Goal: Transaction & Acquisition: Purchase product/service

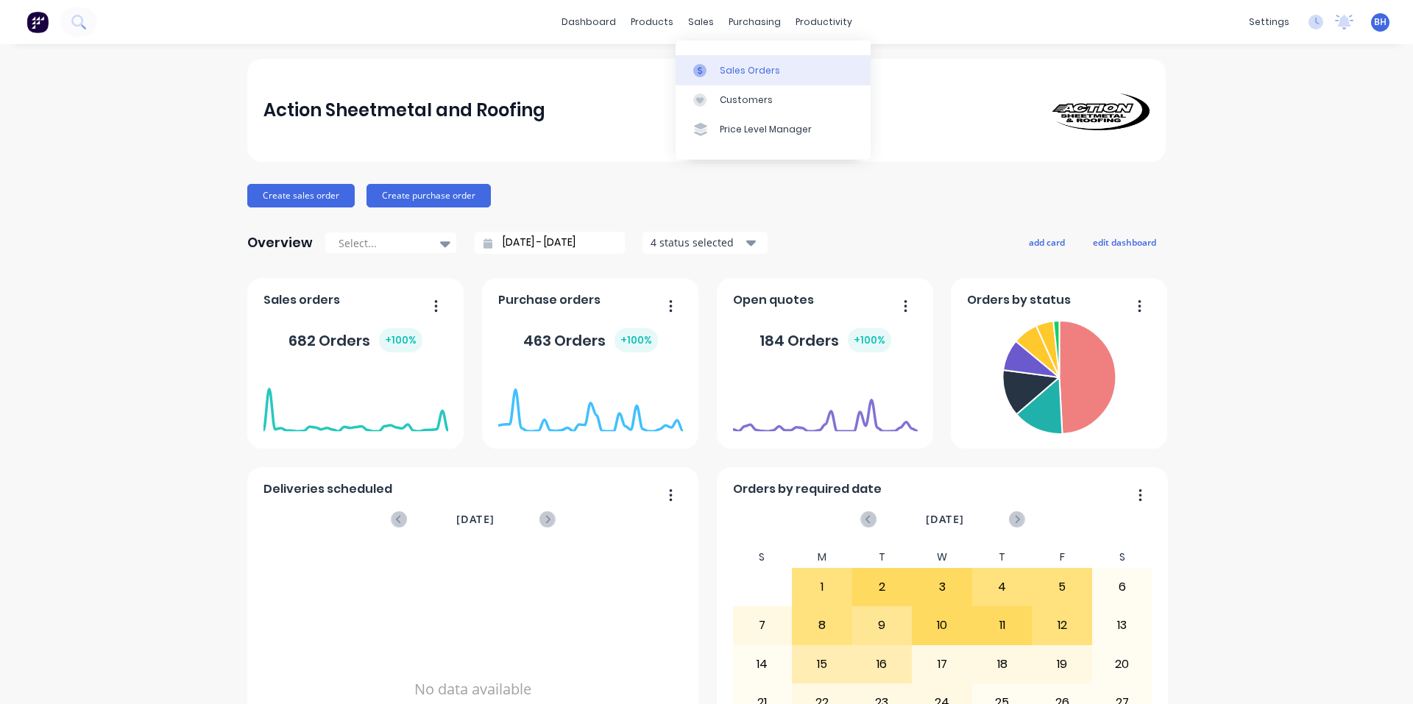
click at [738, 75] on div "Sales Orders" at bounding box center [750, 70] width 60 height 13
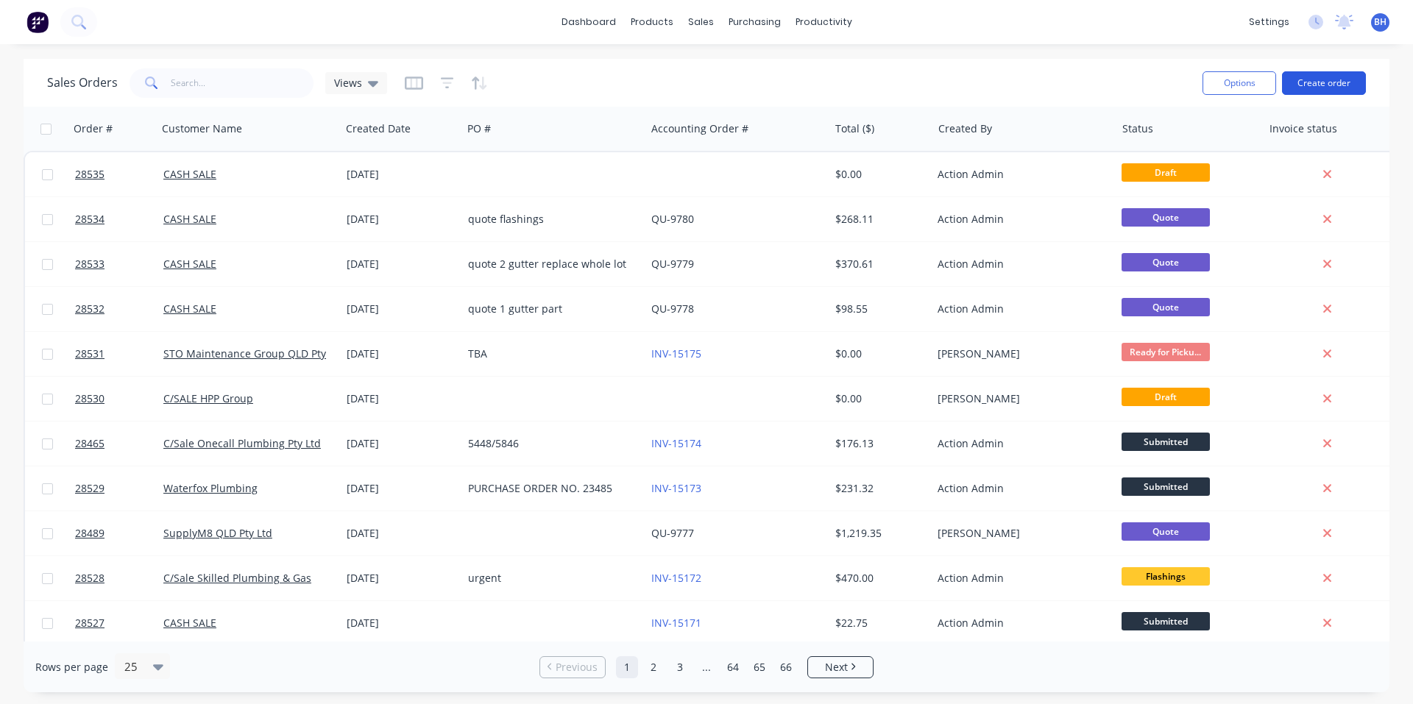
click at [1303, 82] on button "Create order" at bounding box center [1324, 83] width 84 height 24
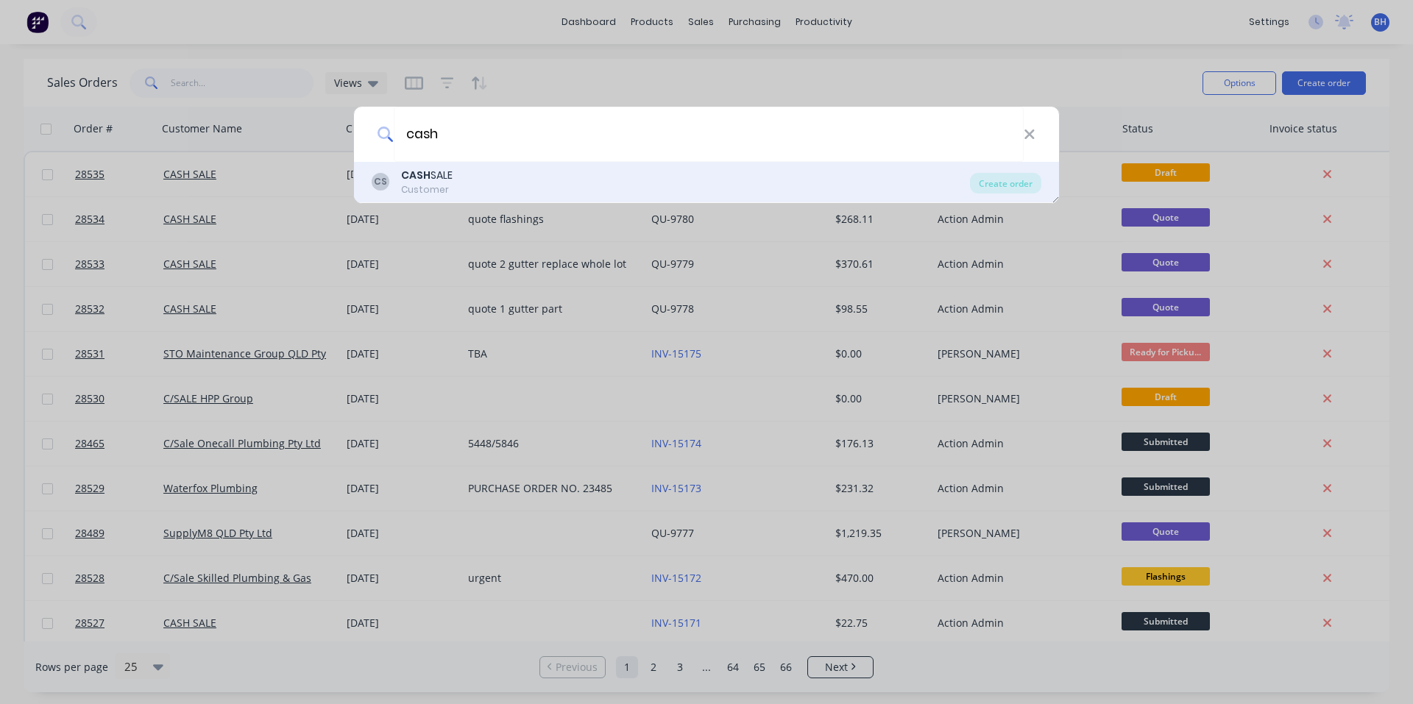
type input "cash"
click at [451, 171] on div "CASH SALE" at bounding box center [427, 175] width 52 height 15
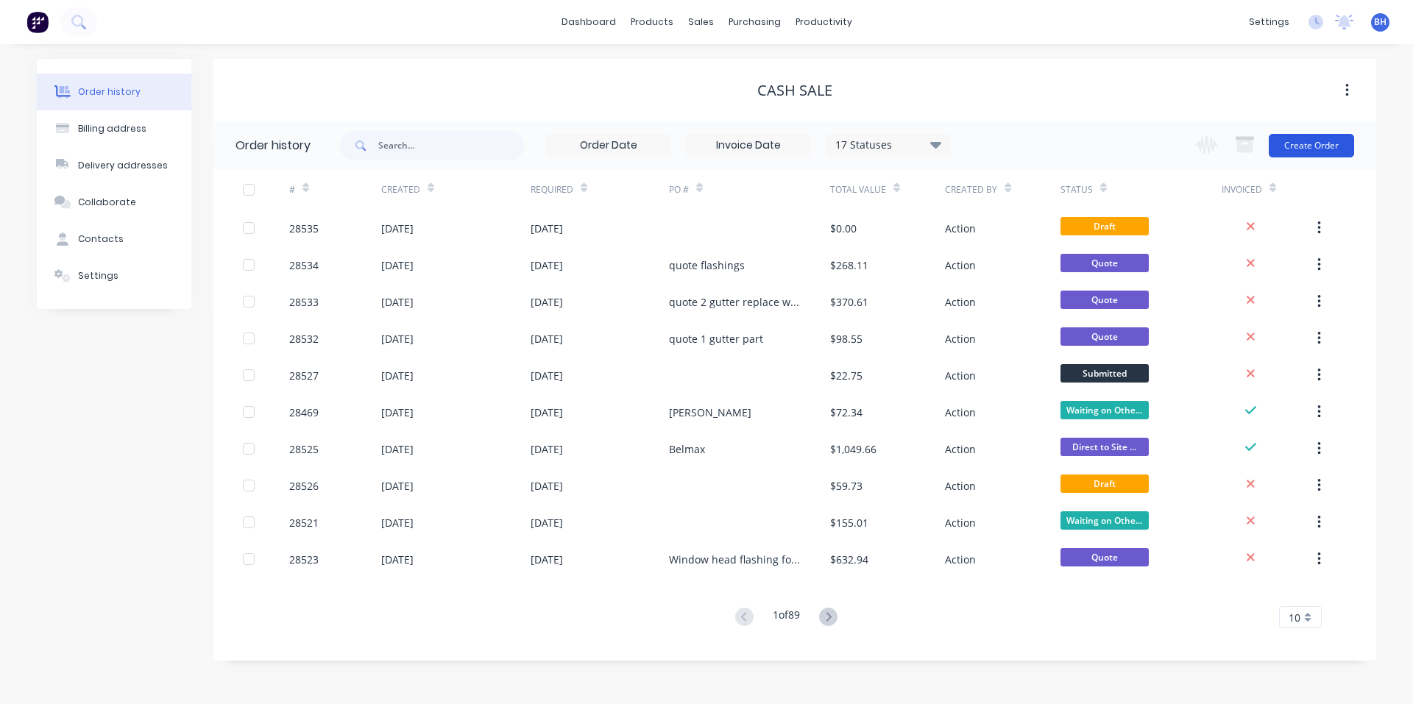
click at [1327, 143] on button "Create Order" at bounding box center [1311, 146] width 85 height 24
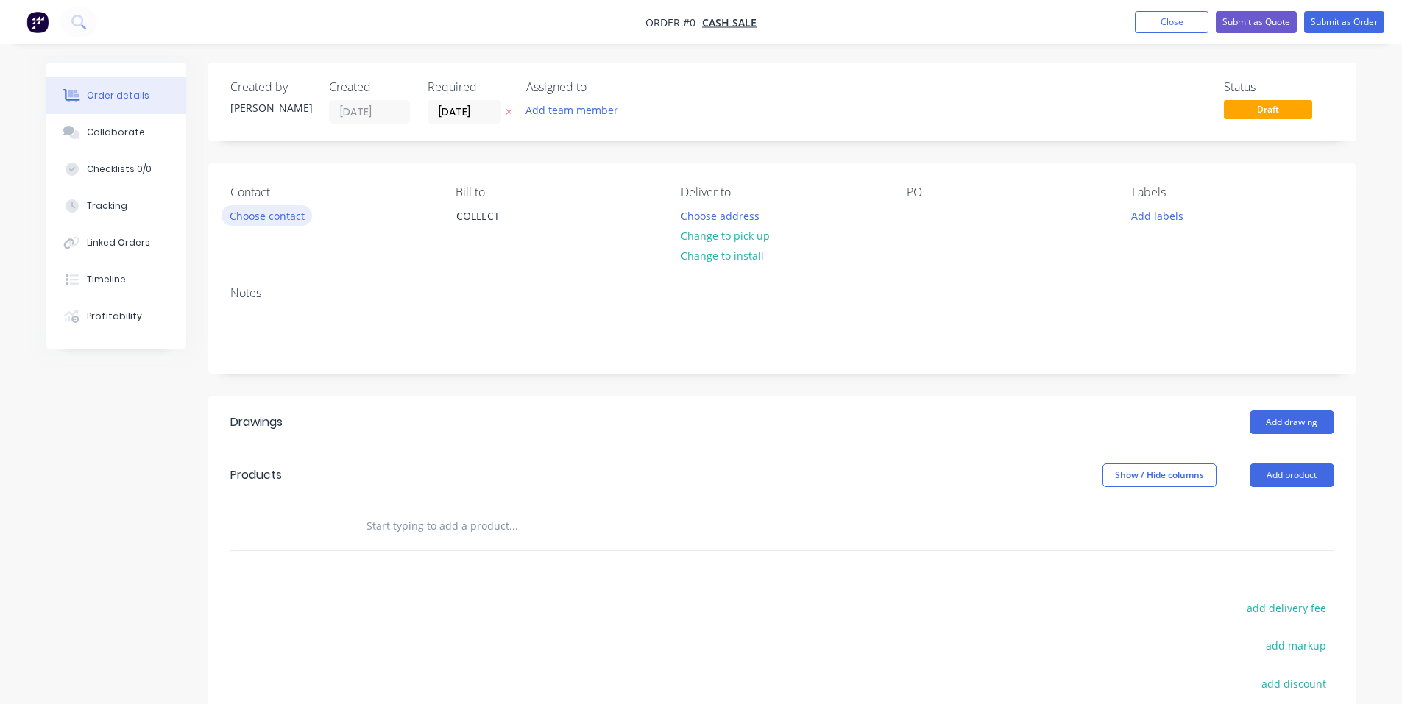
click at [270, 219] on button "Choose contact" at bounding box center [267, 215] width 91 height 20
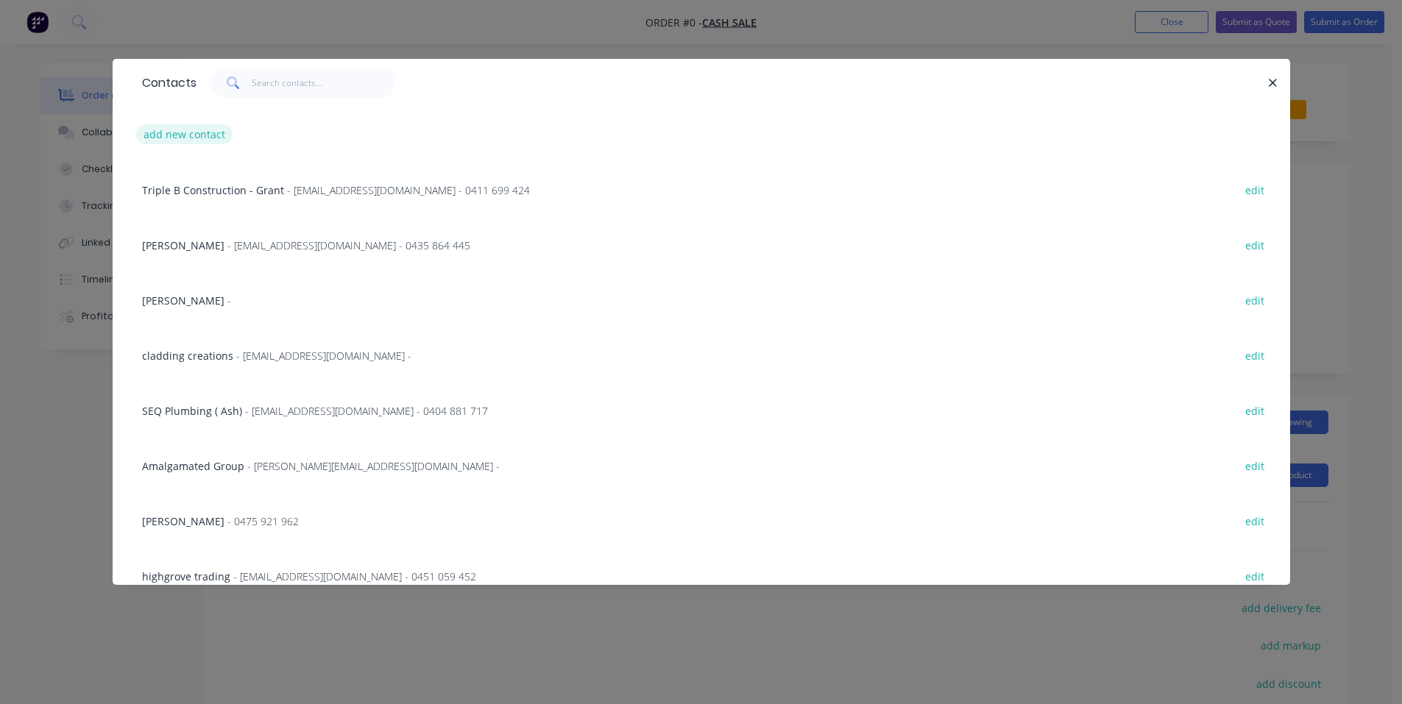
click at [190, 139] on button "add new contact" at bounding box center [184, 134] width 97 height 20
select select "AU"
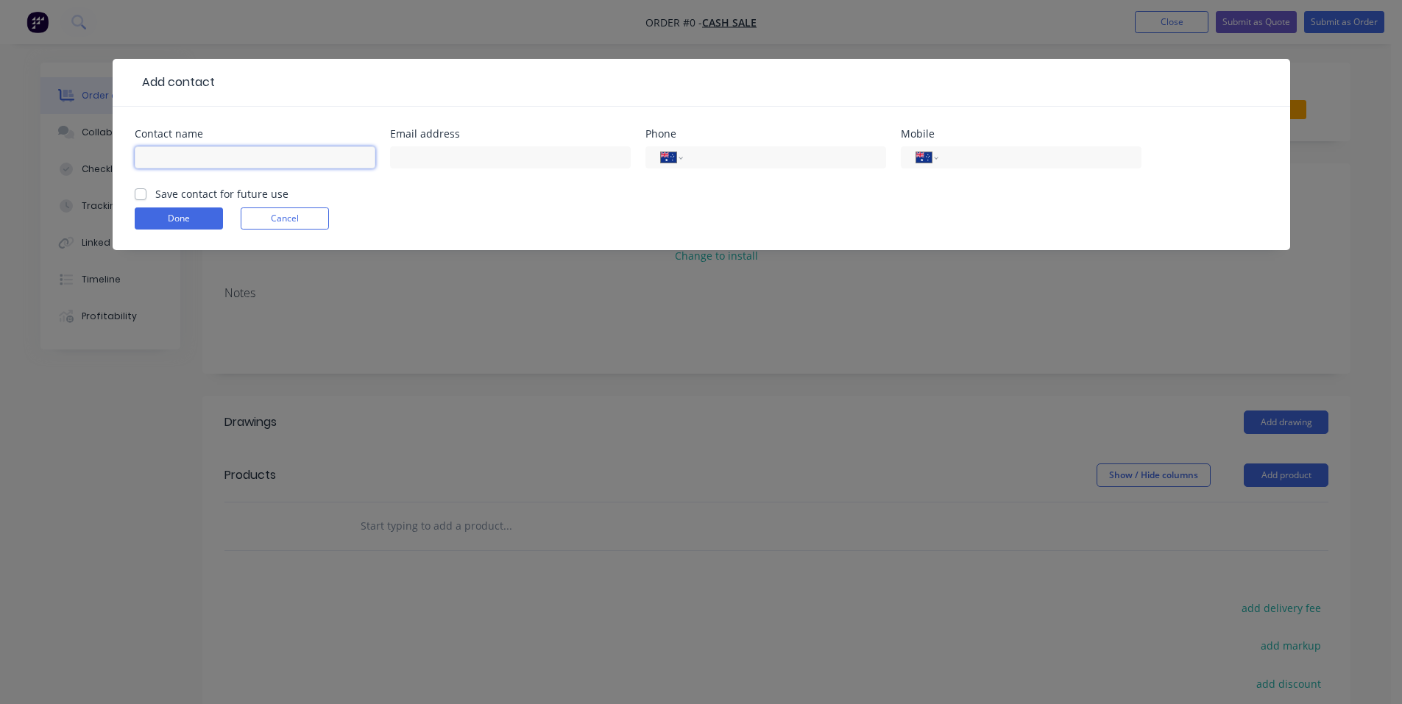
click at [221, 149] on input "text" at bounding box center [255, 157] width 241 height 22
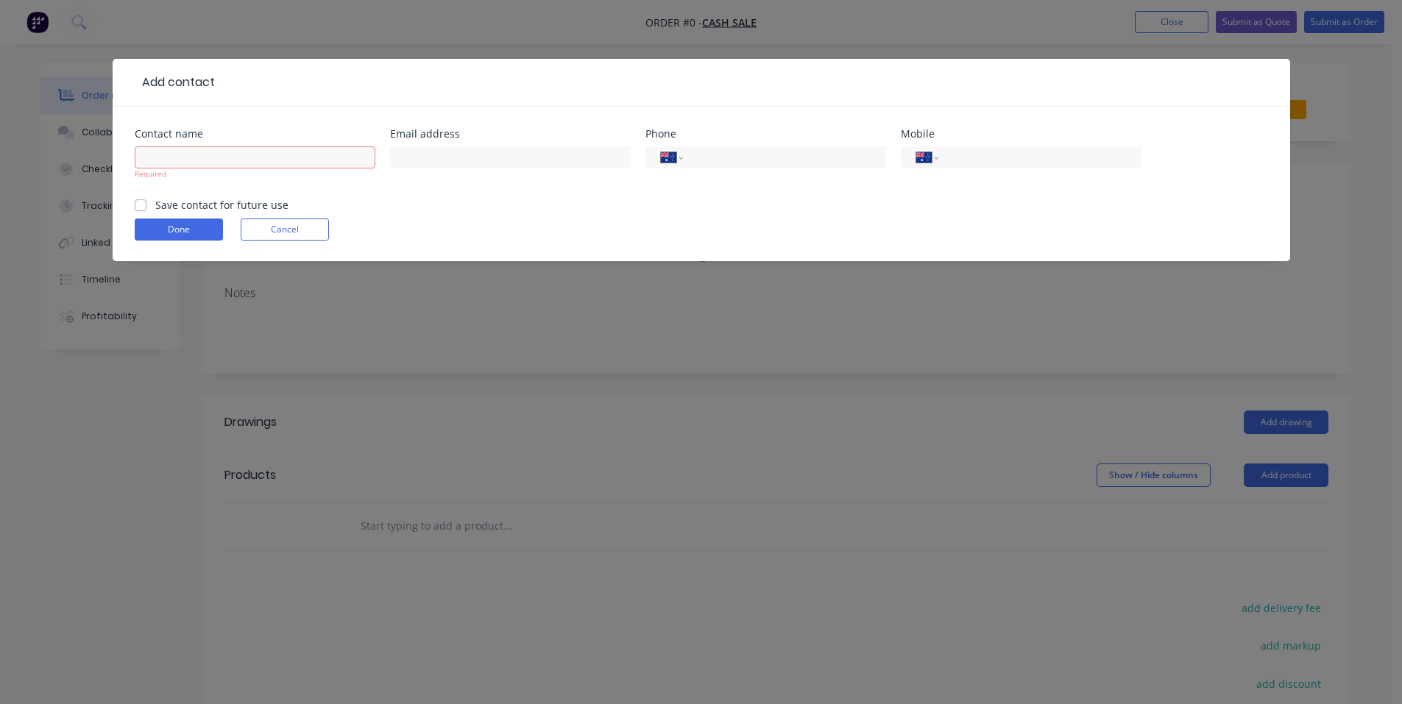
click at [192, 146] on div "Required" at bounding box center [255, 170] width 241 height 54
click at [192, 157] on input "text" at bounding box center [255, 157] width 241 height 22
type input "[PERSON_NAME]"
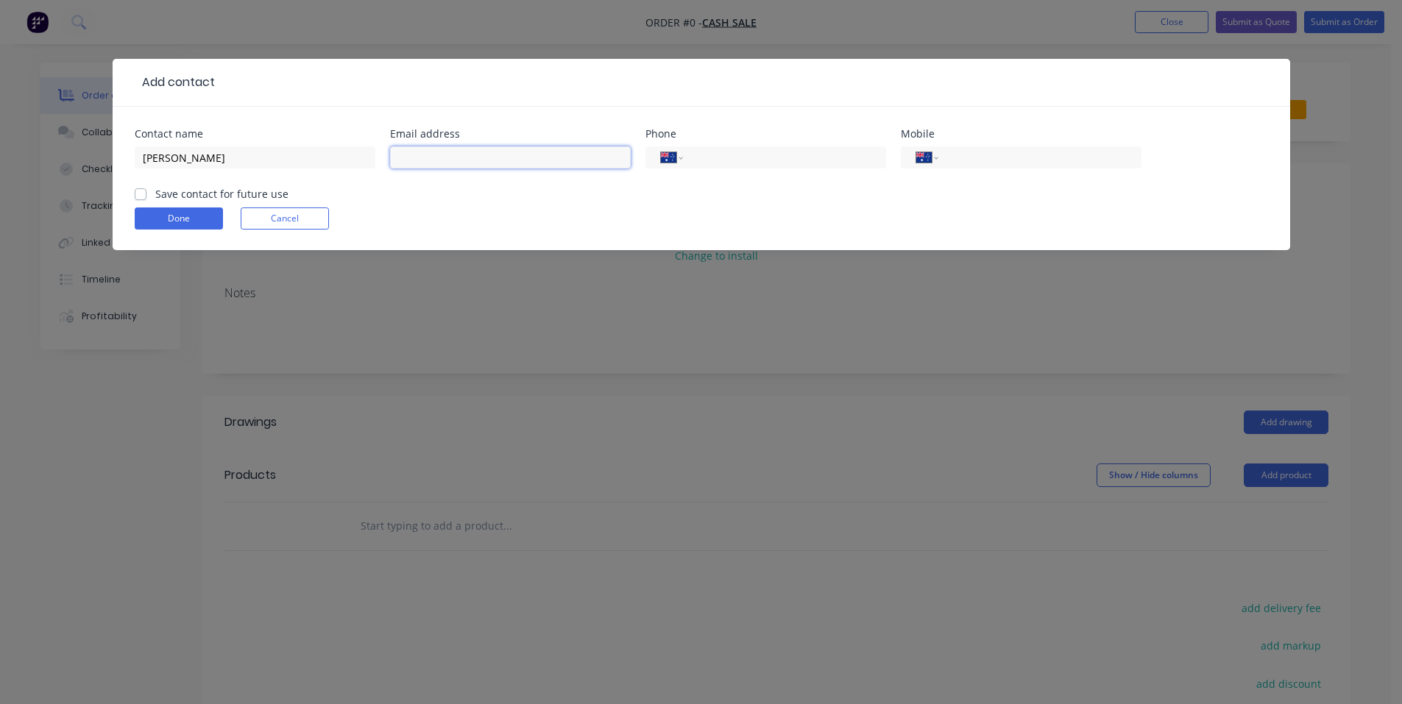
click at [492, 152] on input "text" at bounding box center [510, 157] width 241 height 22
paste input "[PERSON_NAME][EMAIL_ADDRESS][PERSON_NAME][DOMAIN_NAME]>"
click at [397, 162] on input "[PERSON_NAME][EMAIL_ADDRESS][PERSON_NAME][DOMAIN_NAME]" at bounding box center [510, 157] width 241 height 22
type input "[PERSON_NAME][EMAIL_ADDRESS][PERSON_NAME][DOMAIN_NAME]"
click at [151, 161] on input "[PERSON_NAME]" at bounding box center [255, 157] width 241 height 22
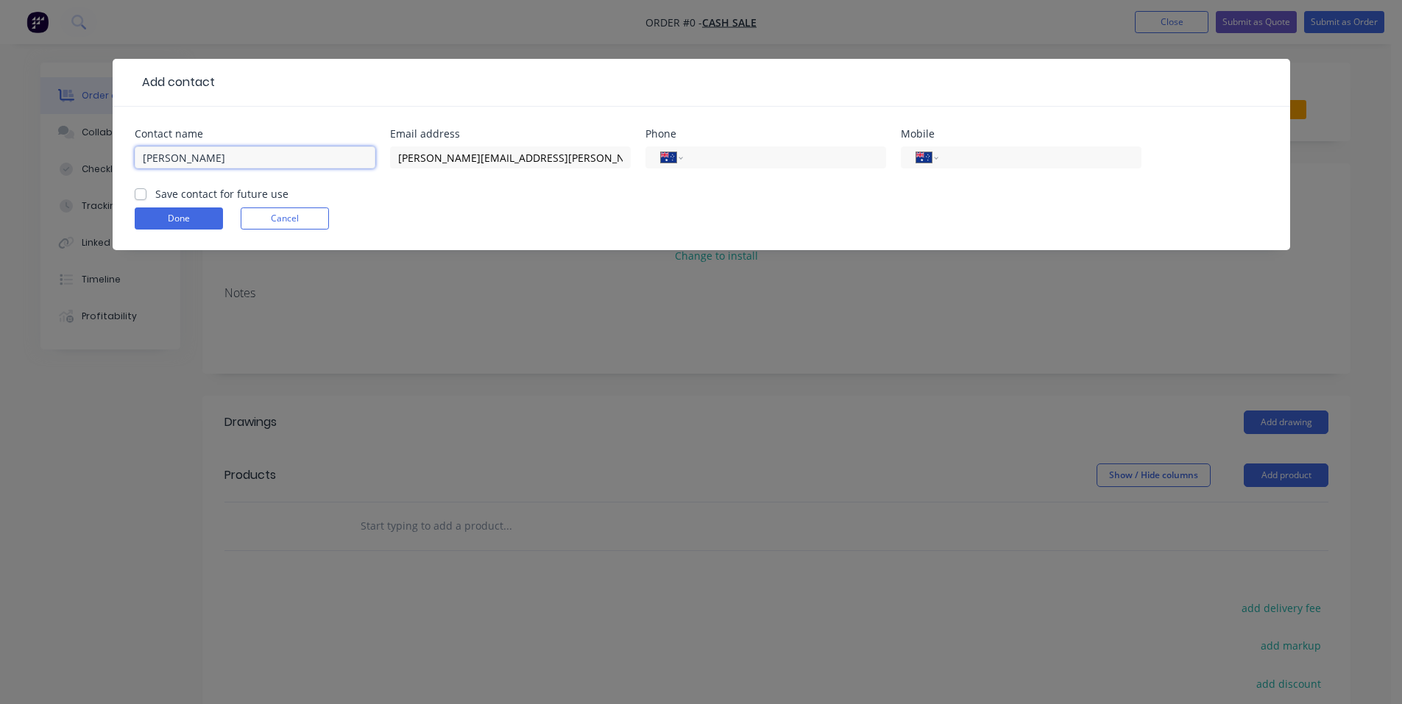
click at [141, 159] on input "[PERSON_NAME]" at bounding box center [255, 157] width 241 height 22
click at [208, 163] on input "[PERSON_NAME]" at bounding box center [255, 157] width 241 height 22
click at [155, 195] on label "Save contact for future use" at bounding box center [221, 193] width 133 height 15
click at [138, 195] on input "Save contact for future use" at bounding box center [141, 193] width 12 height 14
checkbox input "true"
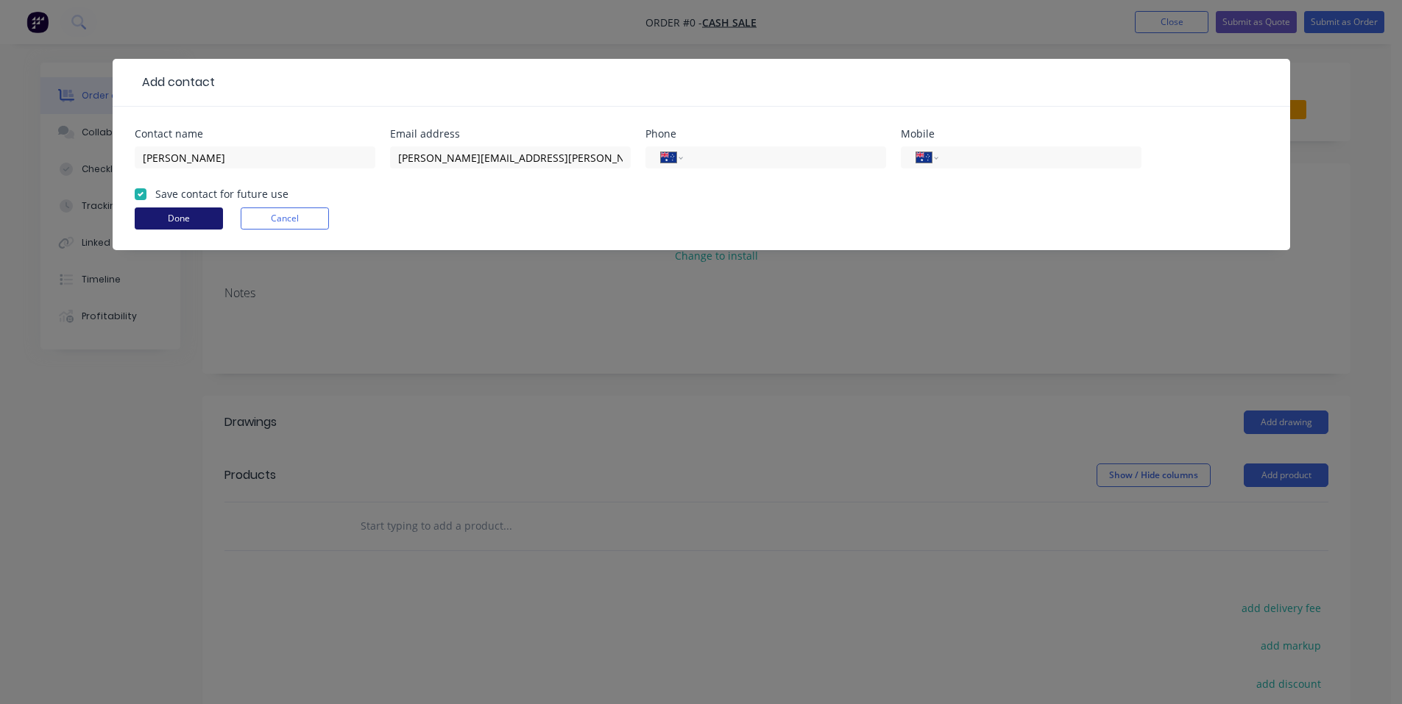
click at [182, 219] on button "Done" at bounding box center [179, 219] width 88 height 22
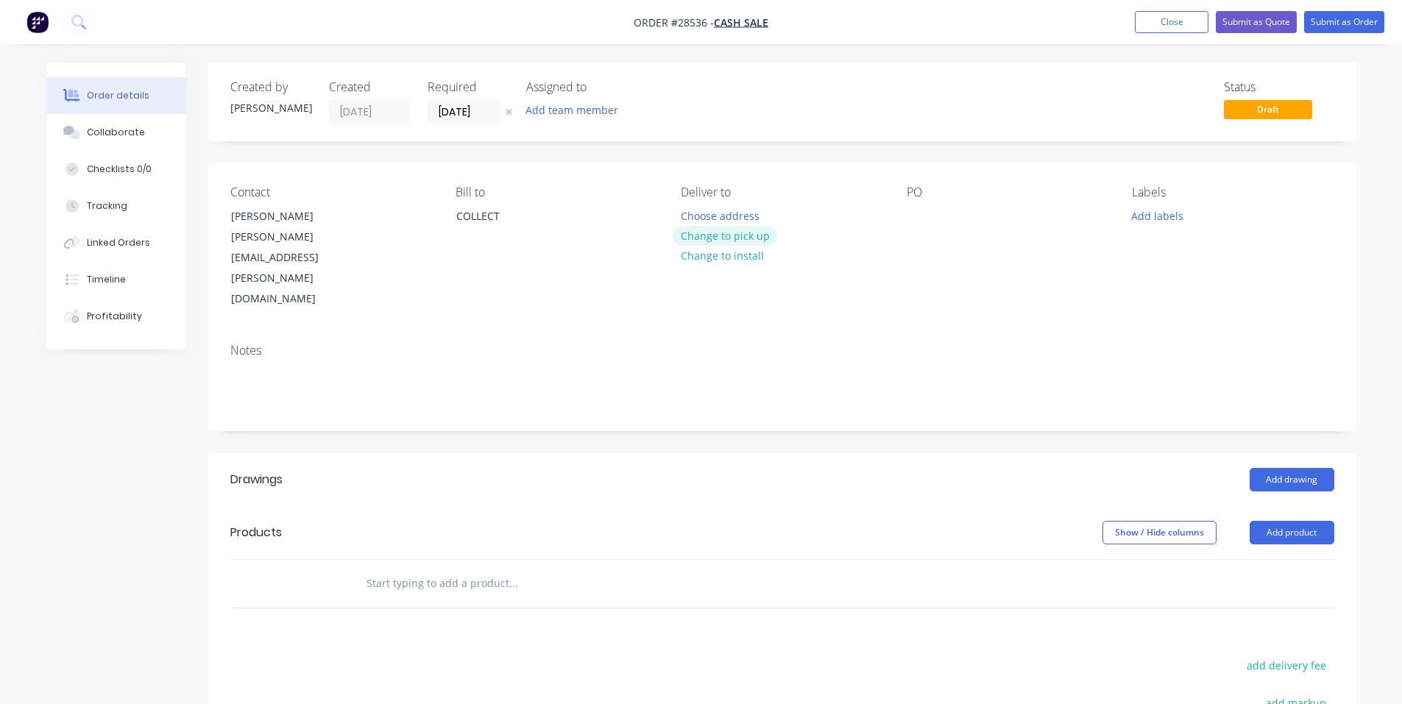
click at [753, 238] on button "Change to pick up" at bounding box center [725, 236] width 104 height 20
click at [923, 216] on div at bounding box center [919, 215] width 24 height 21
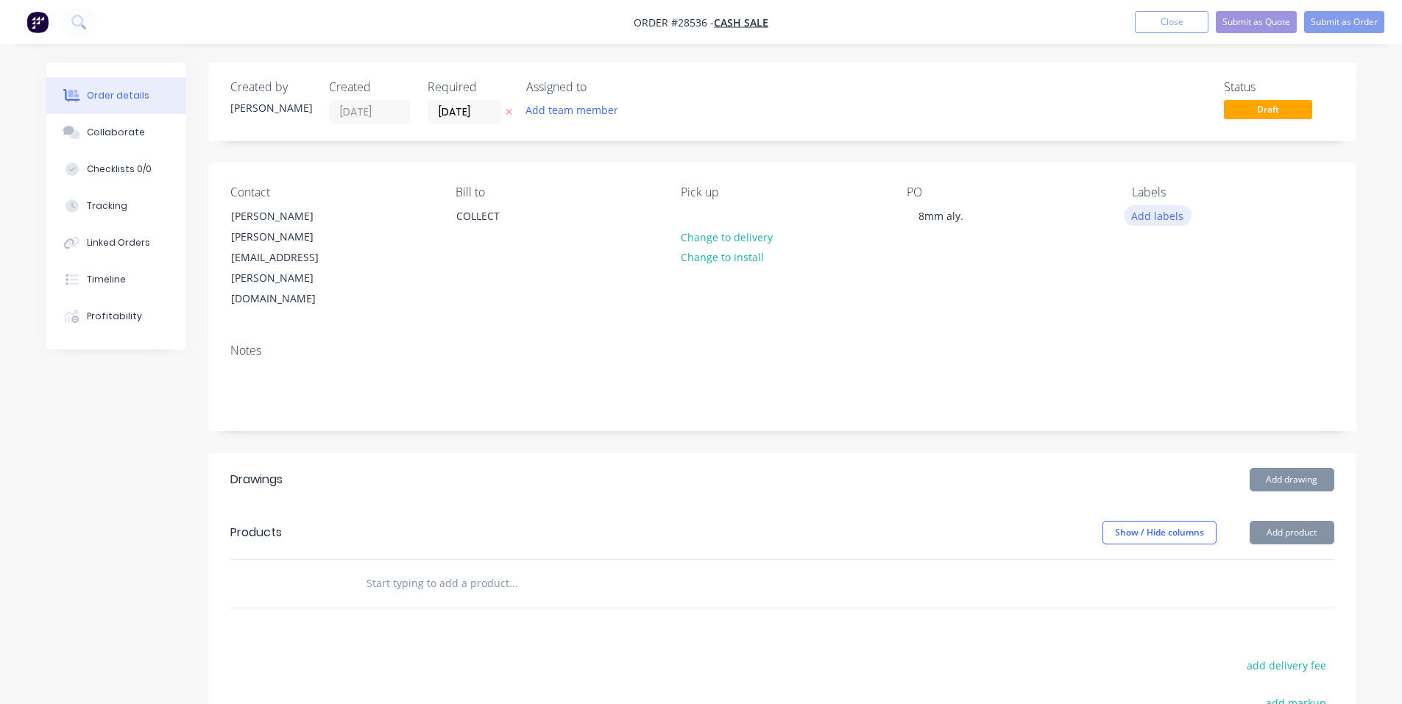
click at [1166, 205] on button "Add labels" at bounding box center [1158, 215] width 68 height 20
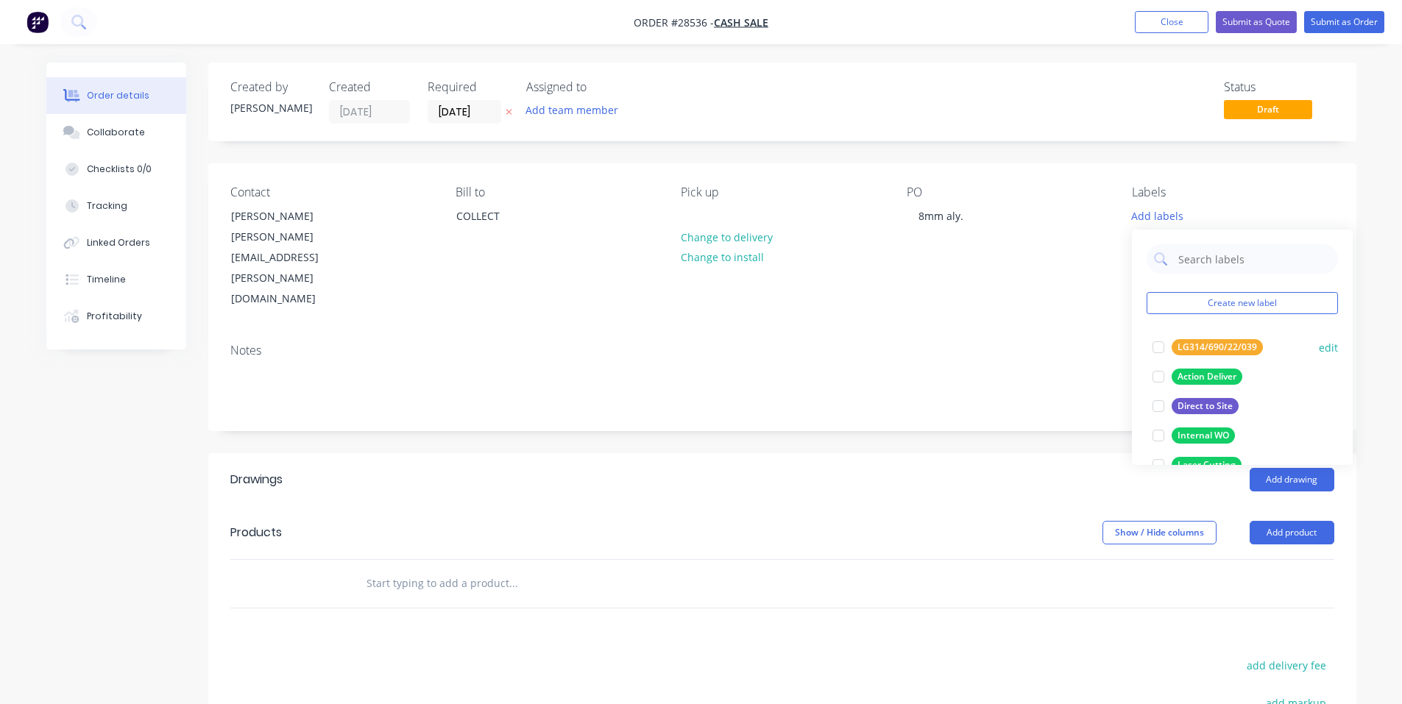
scroll to position [74, 0]
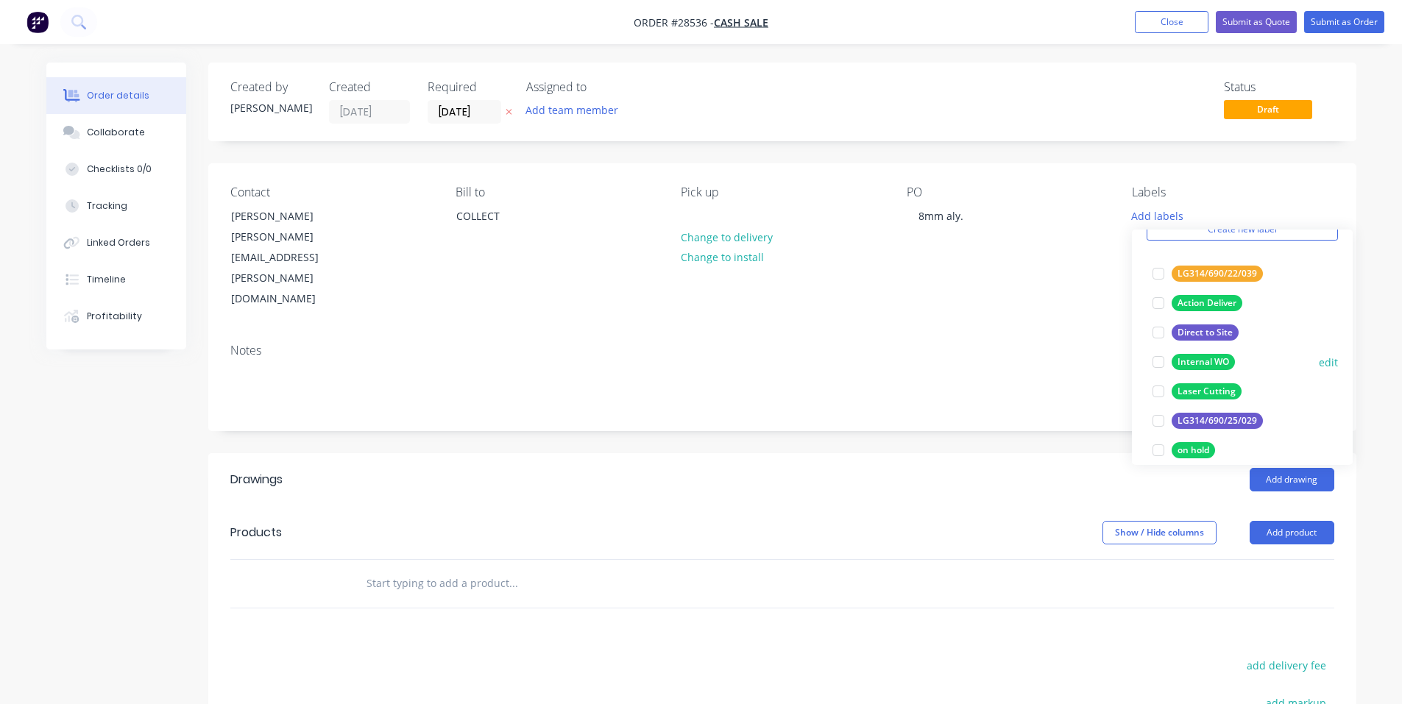
click at [1167, 386] on div at bounding box center [1158, 391] width 29 height 29
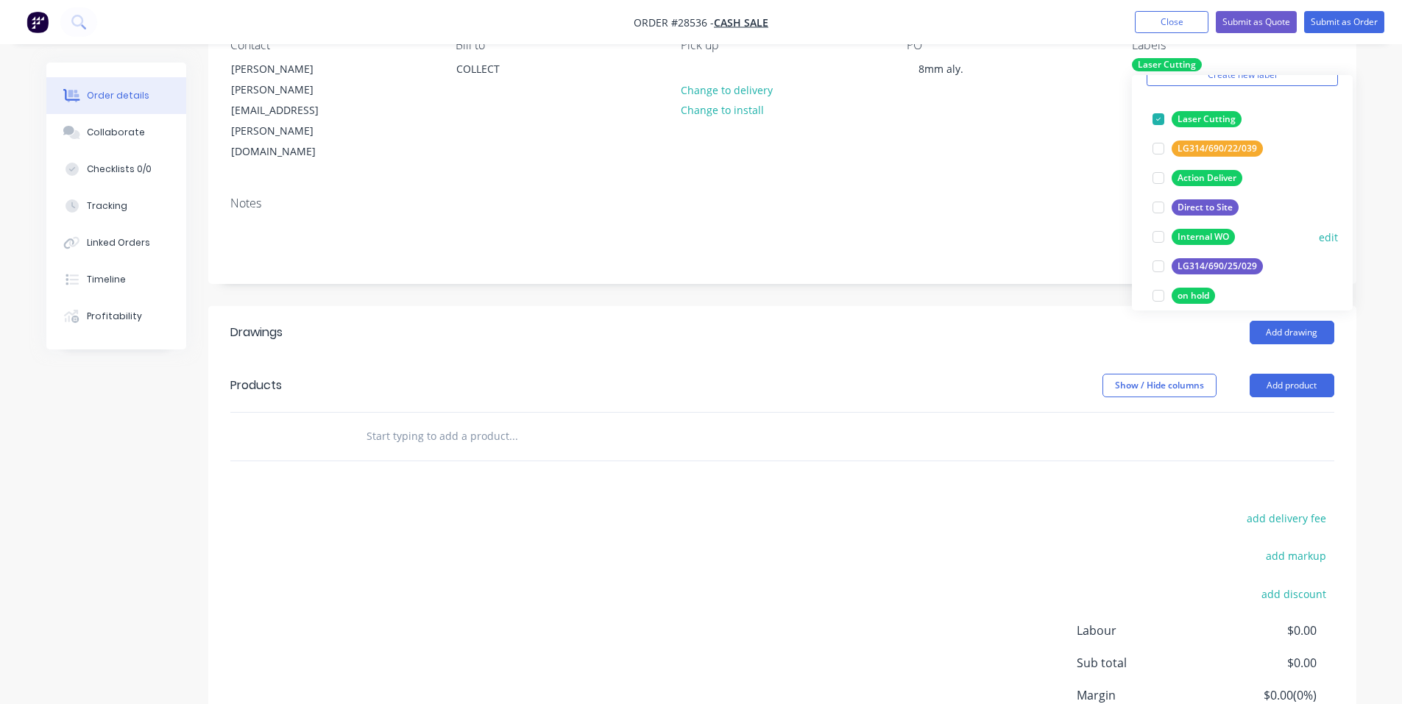
scroll to position [0, 0]
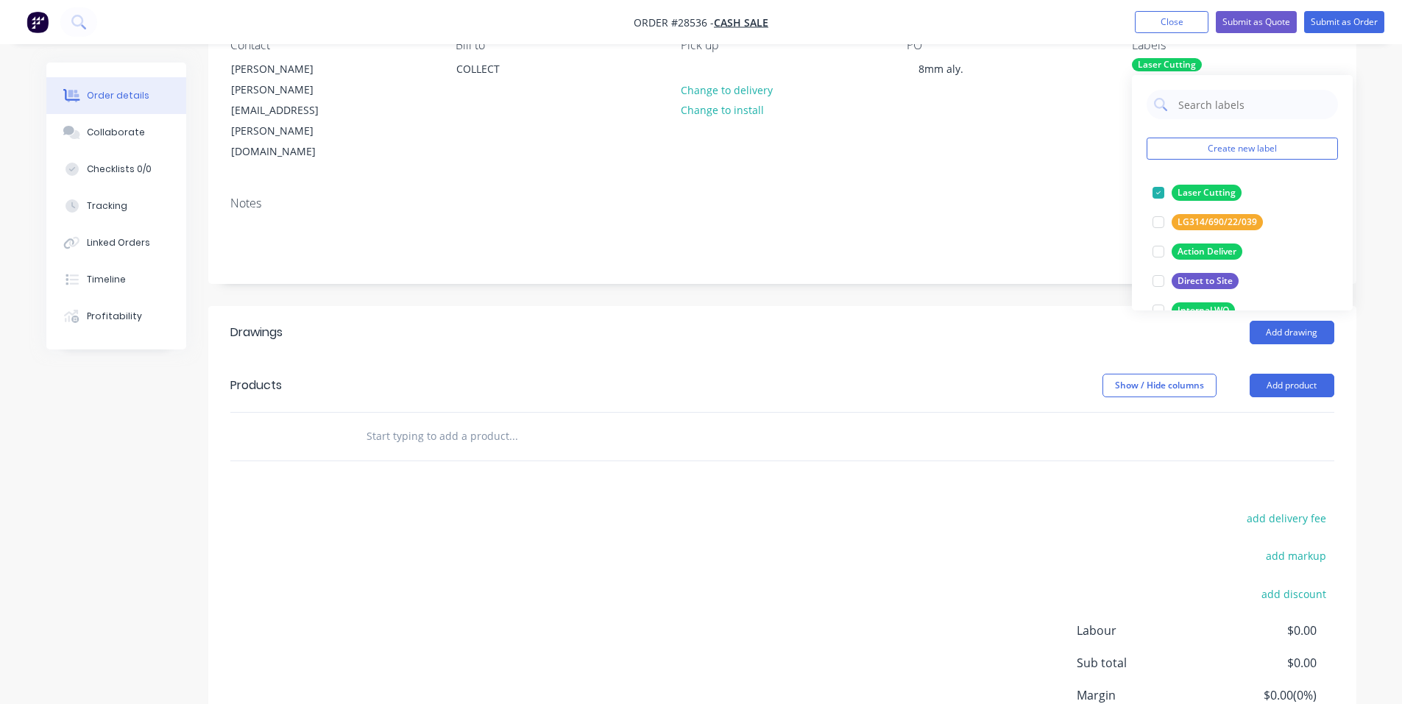
click at [1079, 321] on div "Add drawing" at bounding box center [898, 333] width 869 height 24
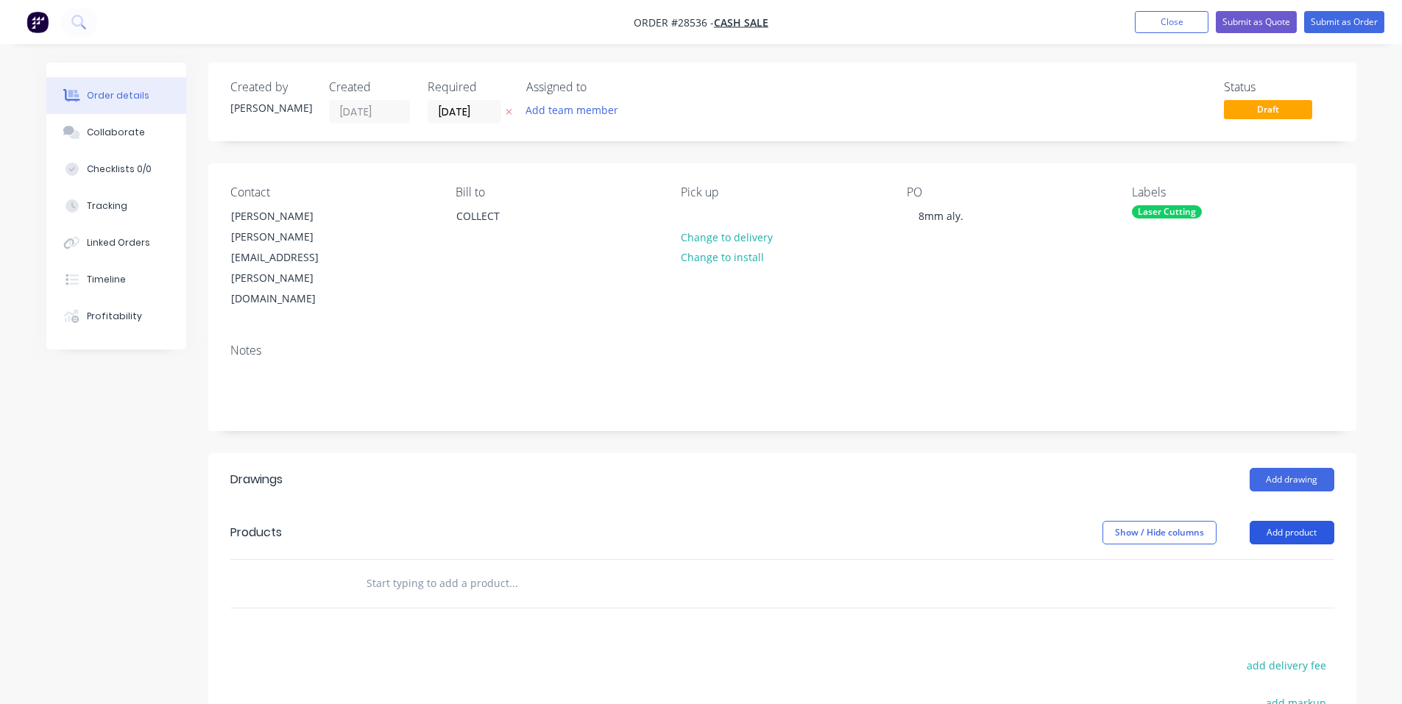
click at [1316, 521] on button "Add product" at bounding box center [1292, 533] width 85 height 24
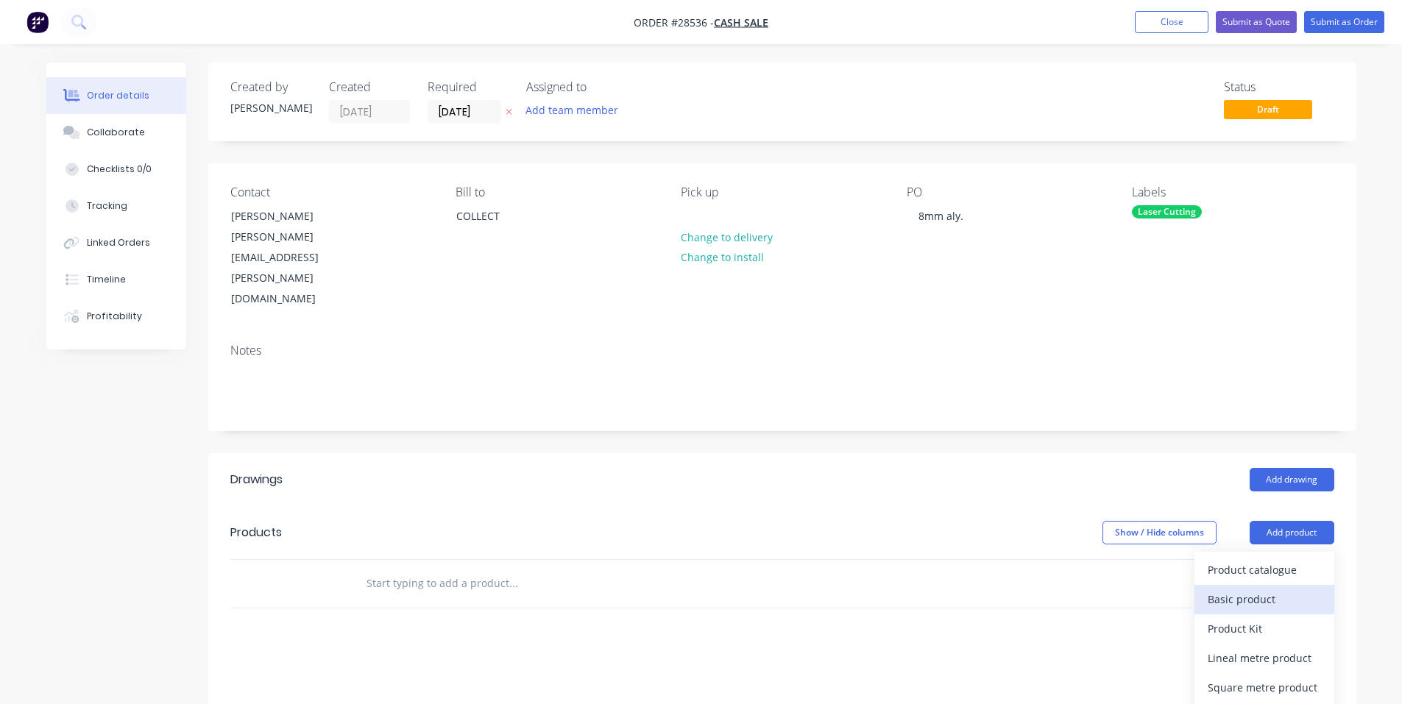
click at [1272, 589] on div "Basic product" at bounding box center [1264, 599] width 113 height 21
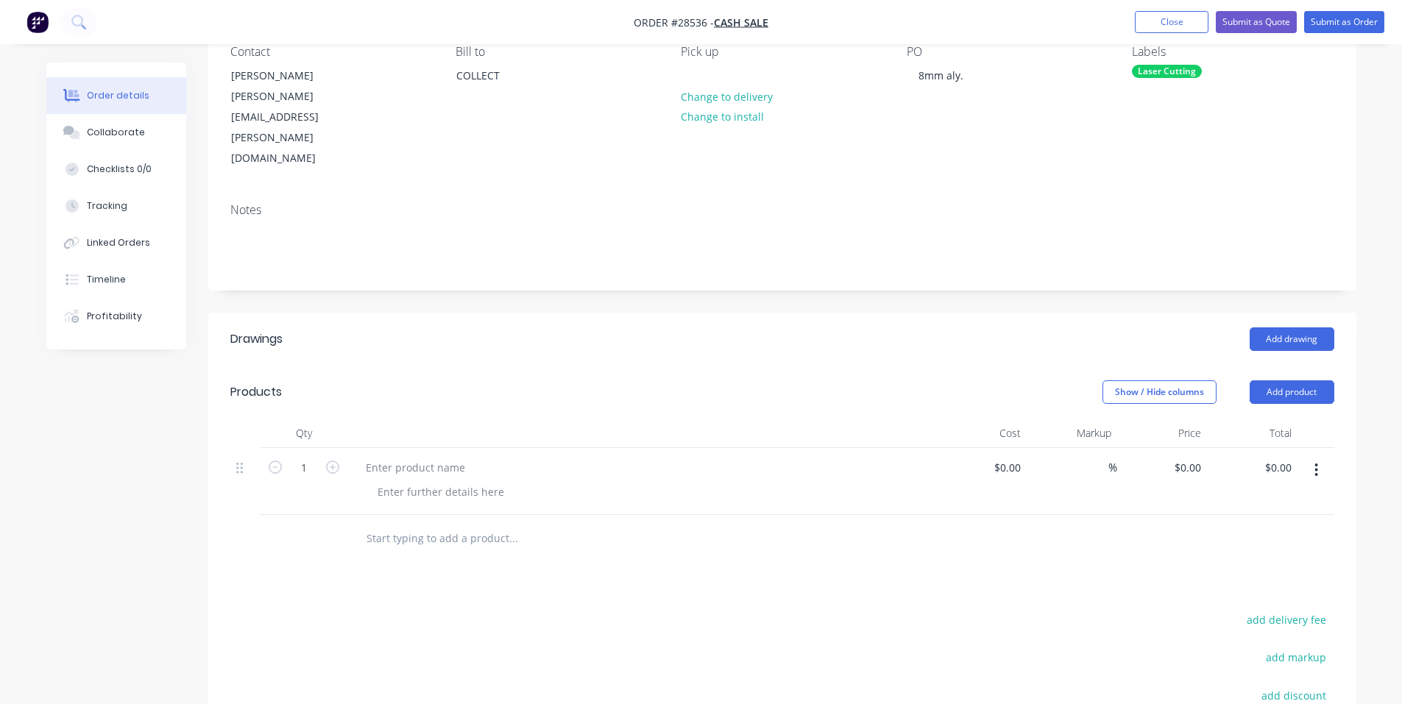
scroll to position [147, 0]
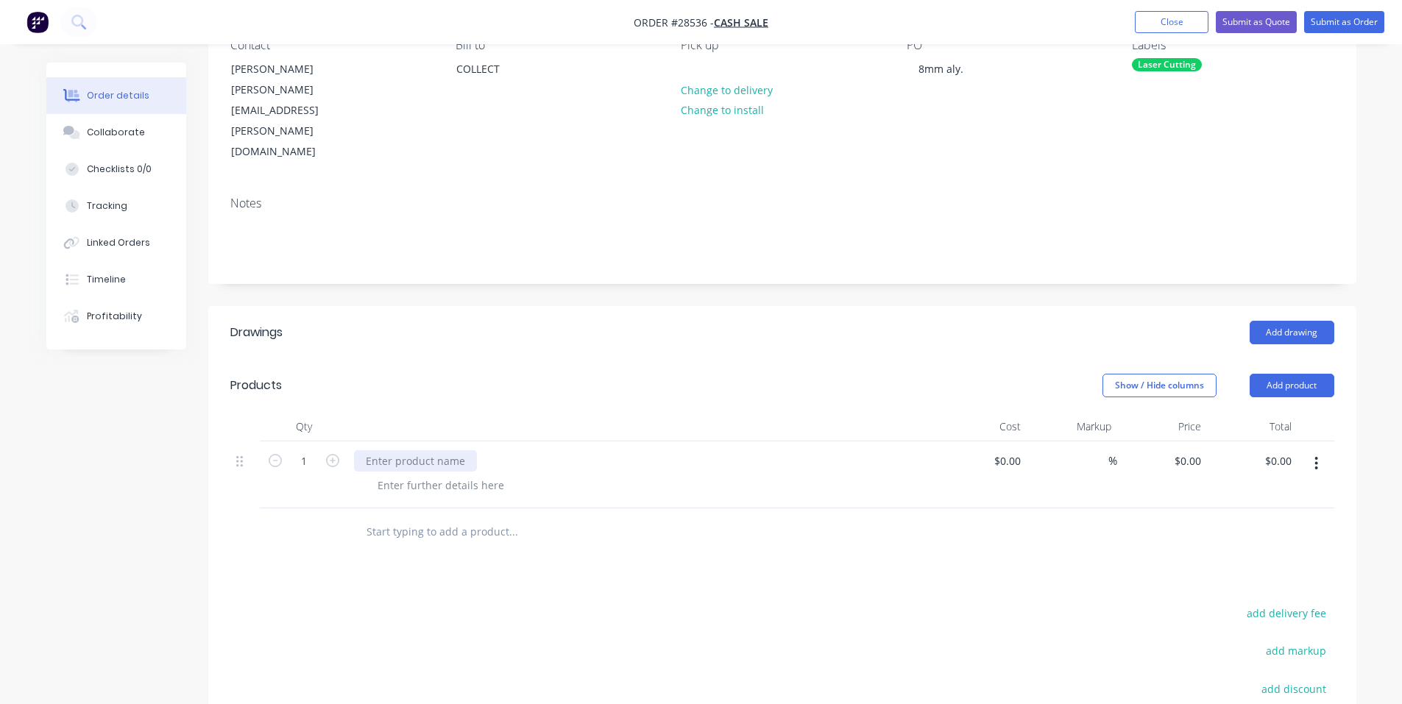
click at [436, 450] on div at bounding box center [415, 460] width 123 height 21
click at [416, 475] on div at bounding box center [441, 485] width 150 height 21
click at [494, 475] on div at bounding box center [441, 485] width 150 height 21
click at [492, 450] on div "Custom folded stool" at bounding box center [642, 460] width 577 height 21
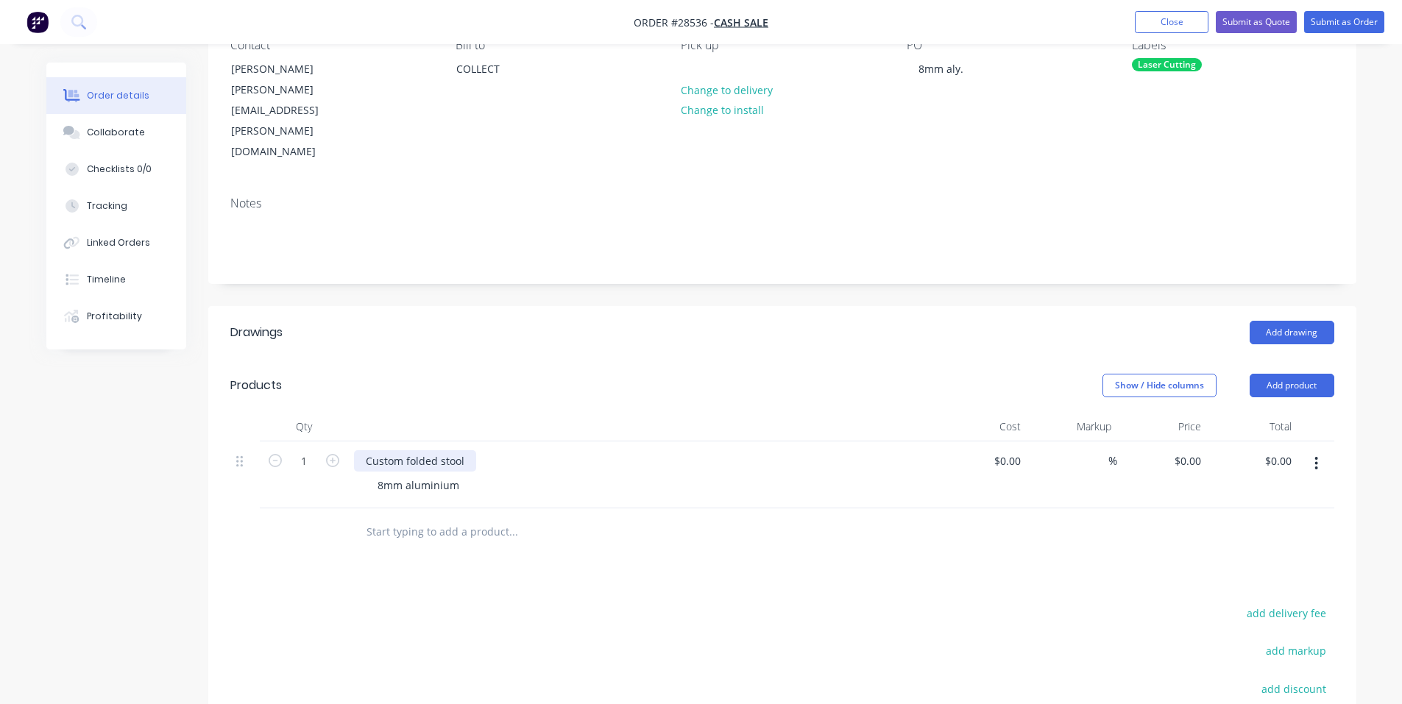
click at [466, 450] on div "Custom folded stool" at bounding box center [415, 460] width 122 height 21
click at [478, 475] on div "8mm aluminium" at bounding box center [648, 485] width 565 height 21
click at [458, 475] on div "8mm aluminium" at bounding box center [418, 485] width 105 height 21
click at [1191, 450] on div "0 0" at bounding box center [1198, 460] width 17 height 21
type input "$269.17"
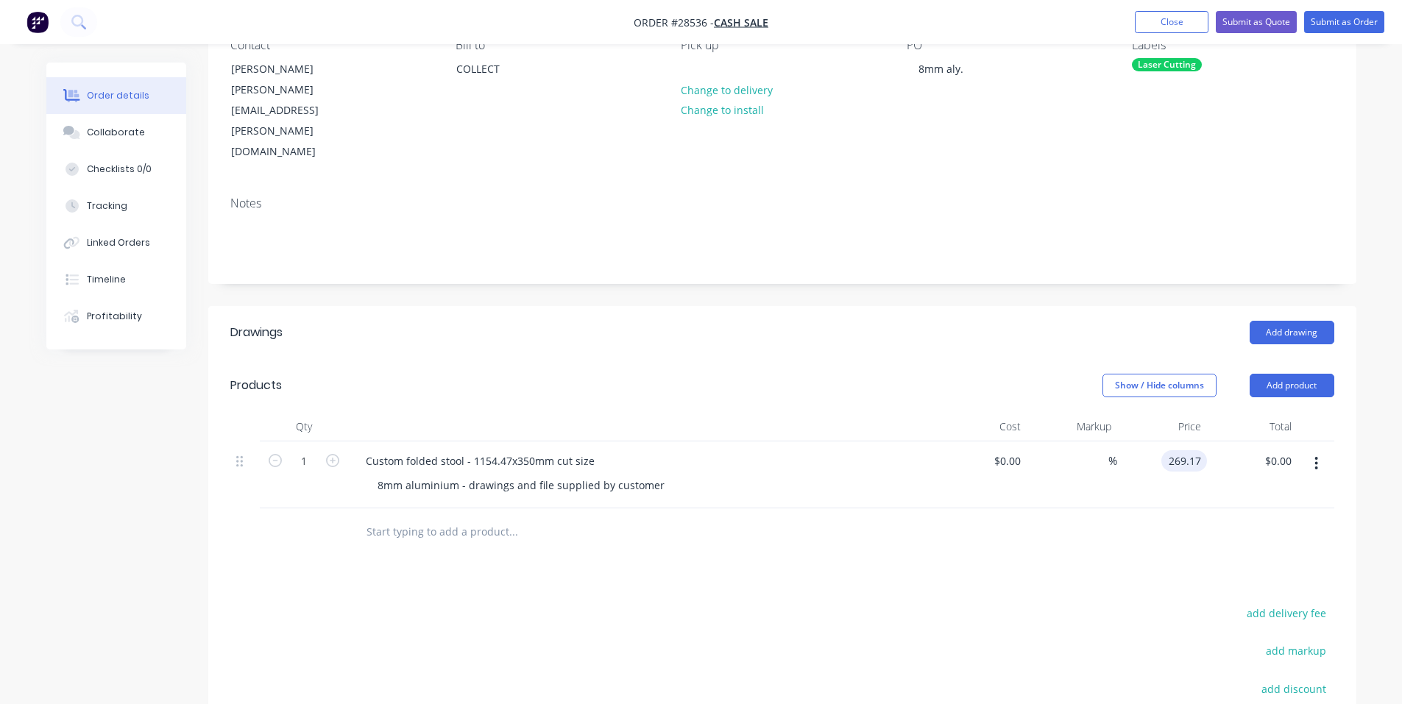
type input "$269.17"
click at [1013, 504] on div "Drawings Add drawing Products Show / Hide columns Add product Qty Cost Markup P…" at bounding box center [782, 607] width 1148 height 603
click at [659, 475] on div "8mm aluminium - drawings and file supplied by customer" at bounding box center [521, 485] width 311 height 21
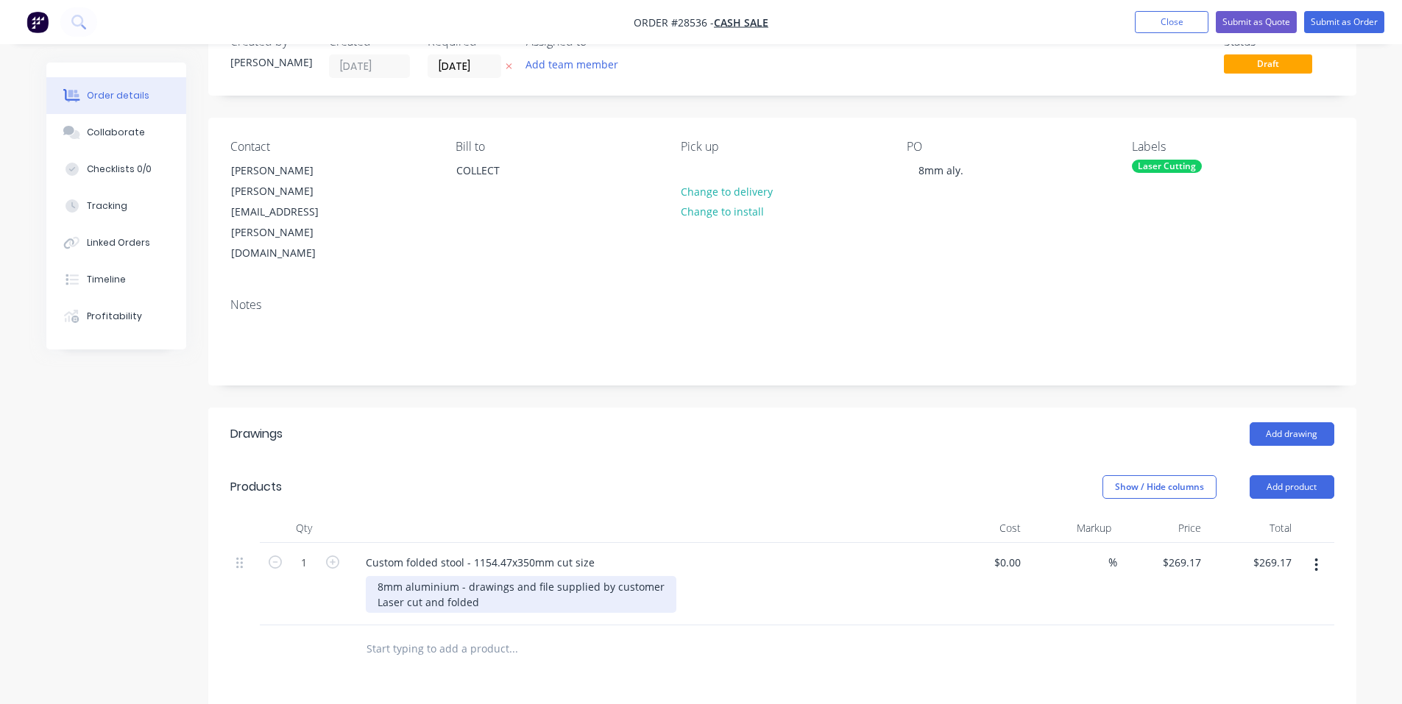
scroll to position [74, 0]
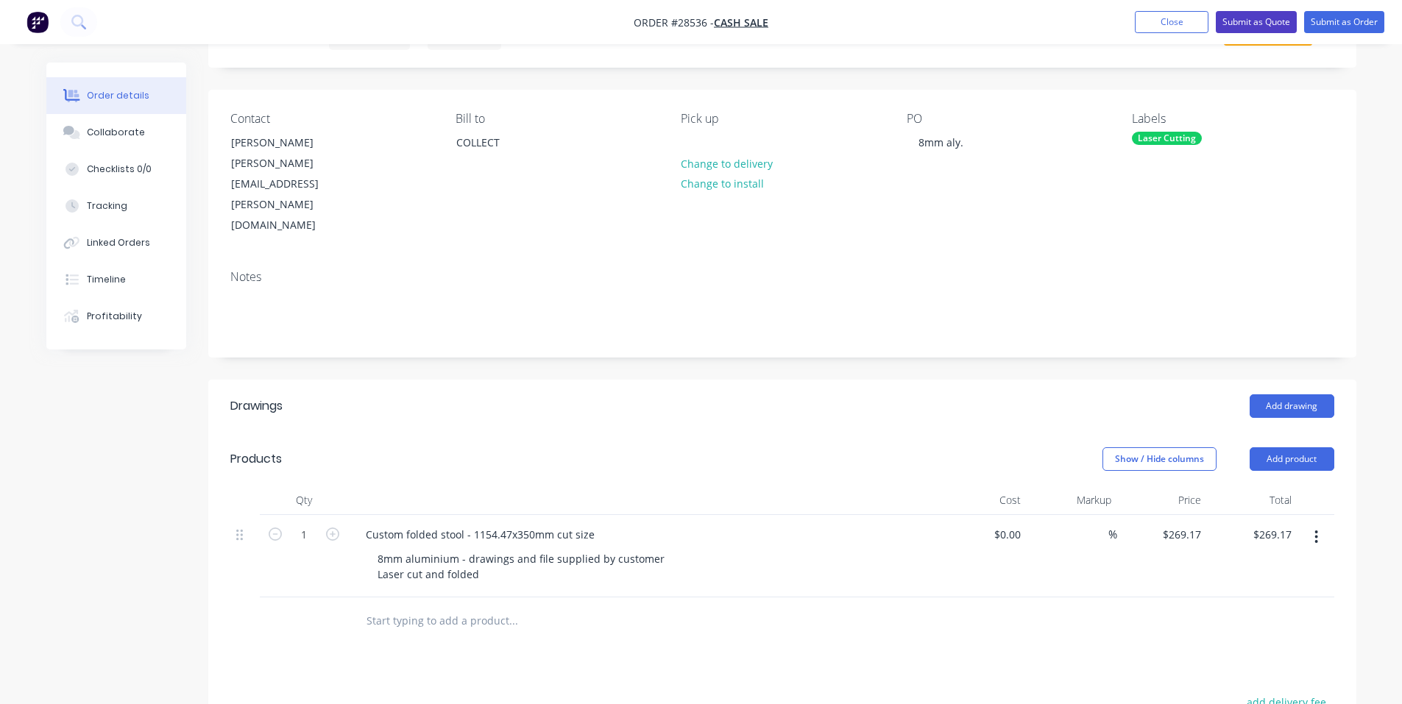
click at [1277, 25] on button "Submit as Quote" at bounding box center [1256, 22] width 81 height 22
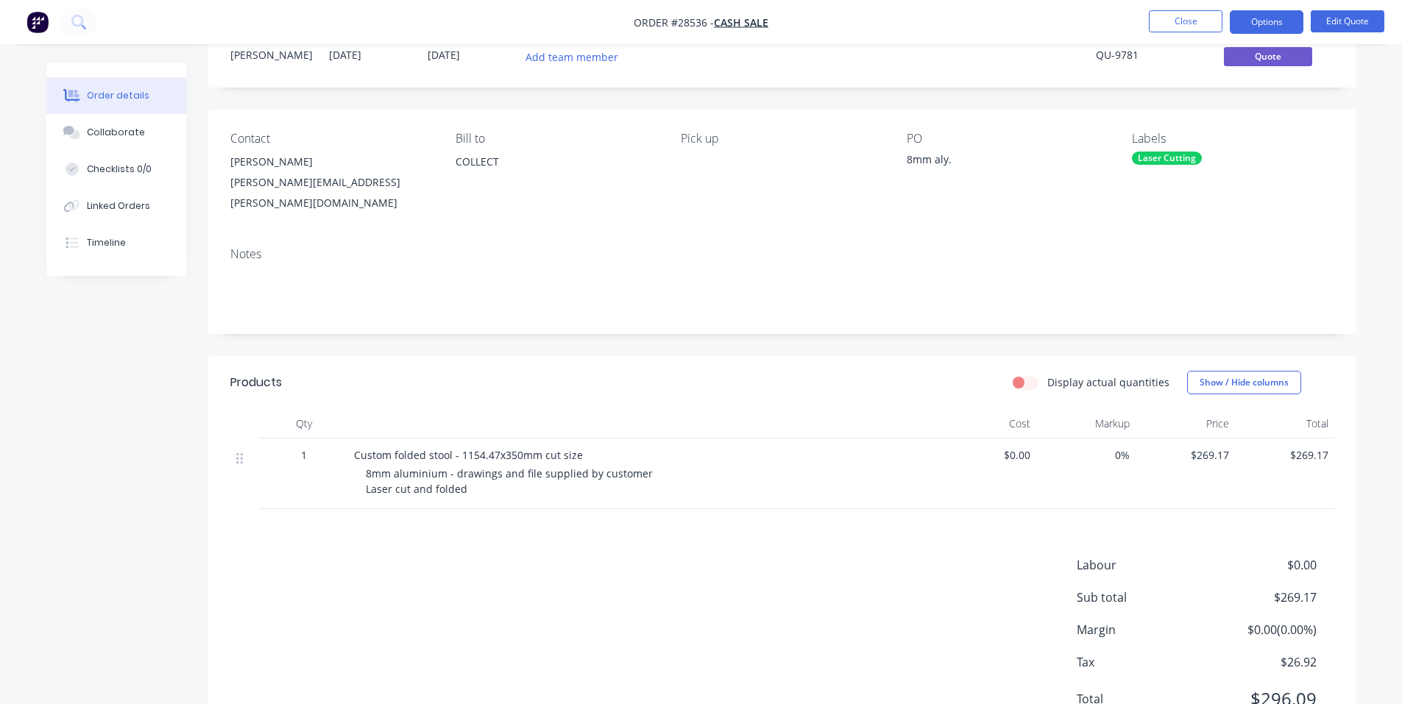
scroll to position [0, 0]
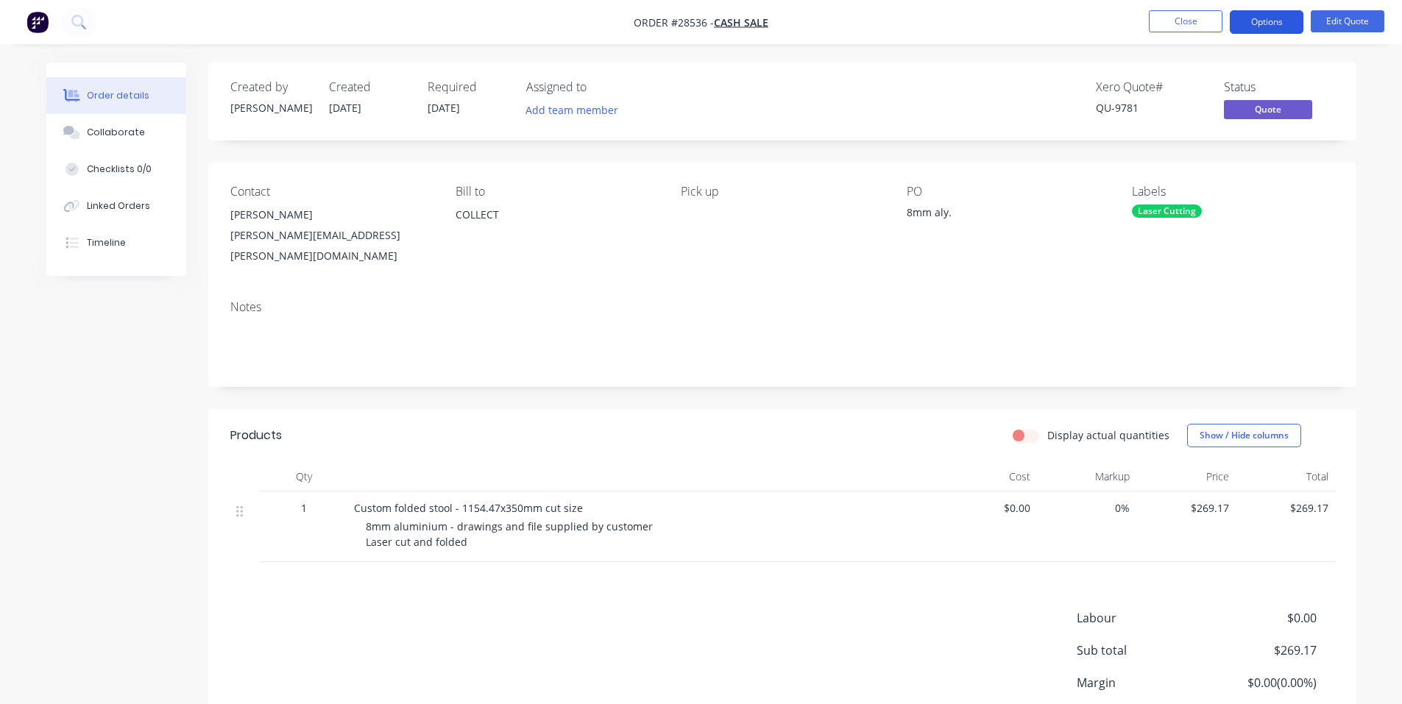
click at [1280, 26] on button "Options" at bounding box center [1267, 22] width 74 height 24
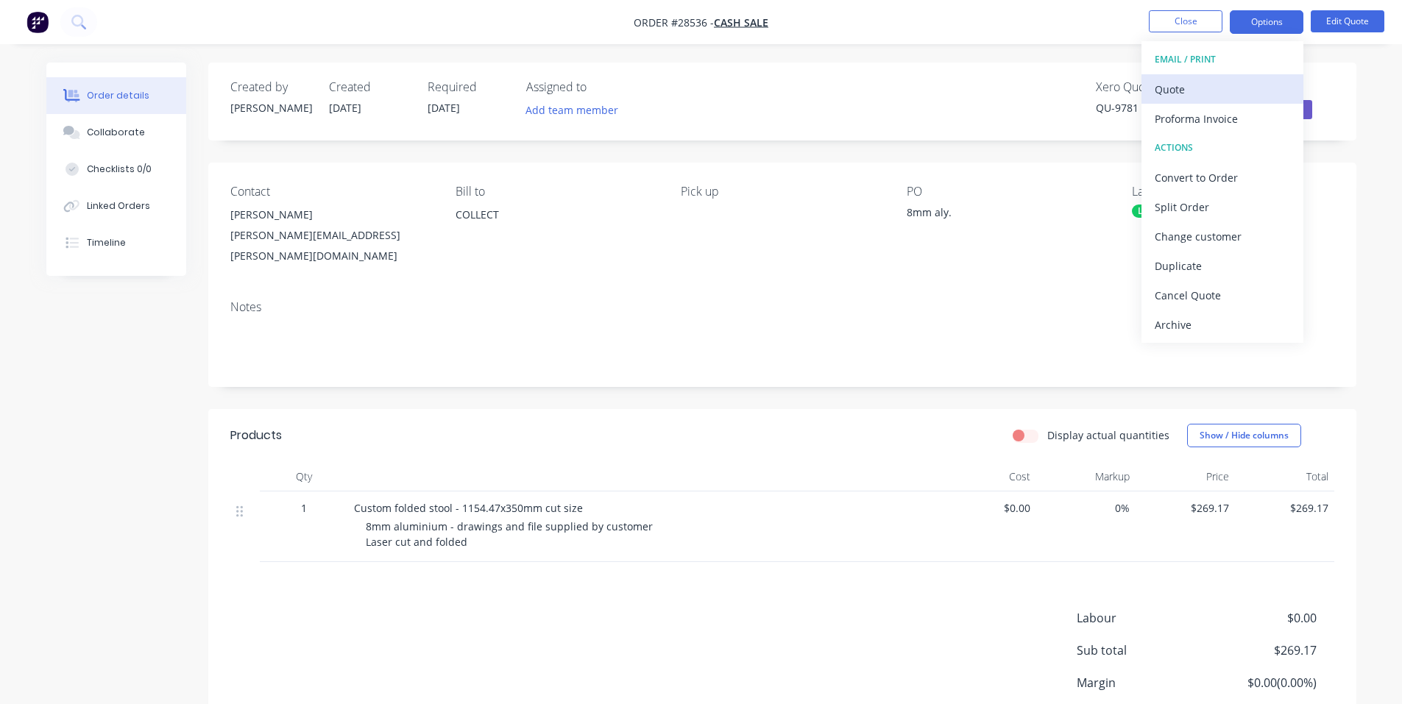
click at [1215, 92] on div "Quote" at bounding box center [1222, 89] width 135 height 21
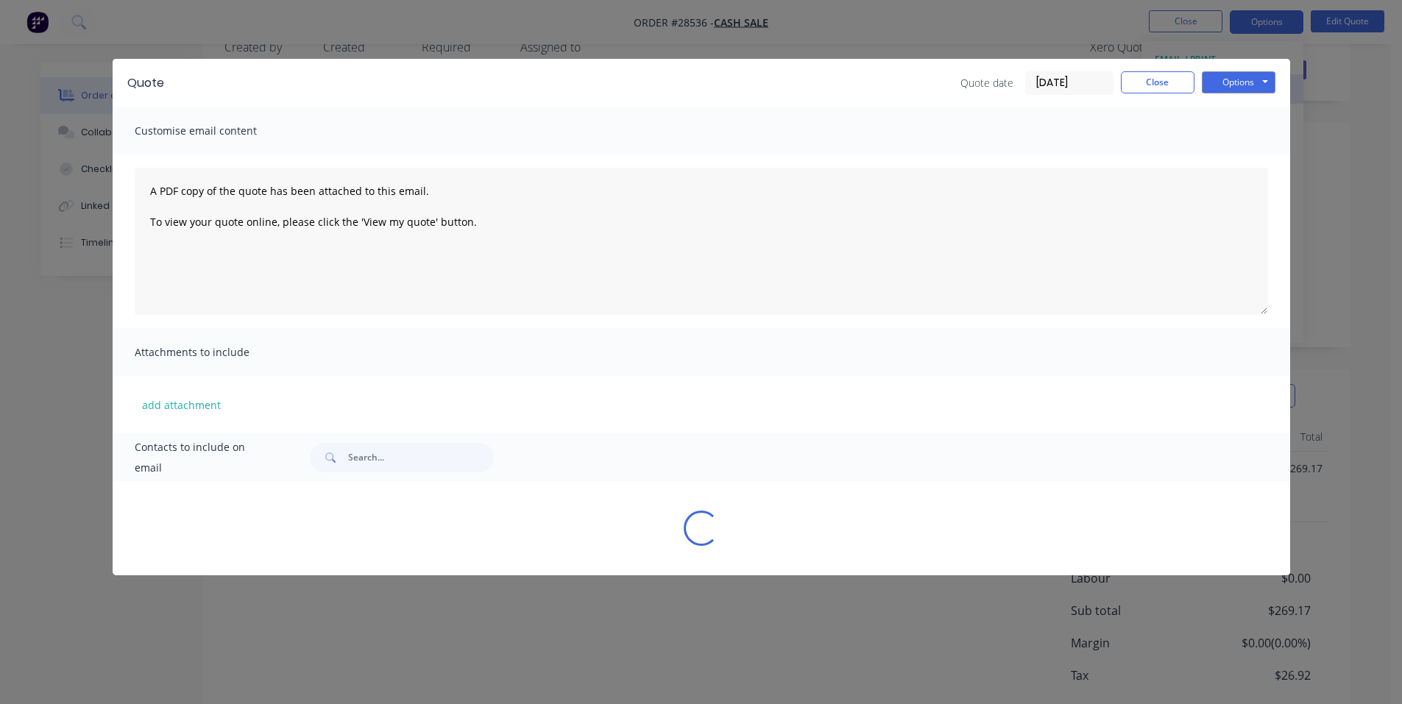
scroll to position [74, 0]
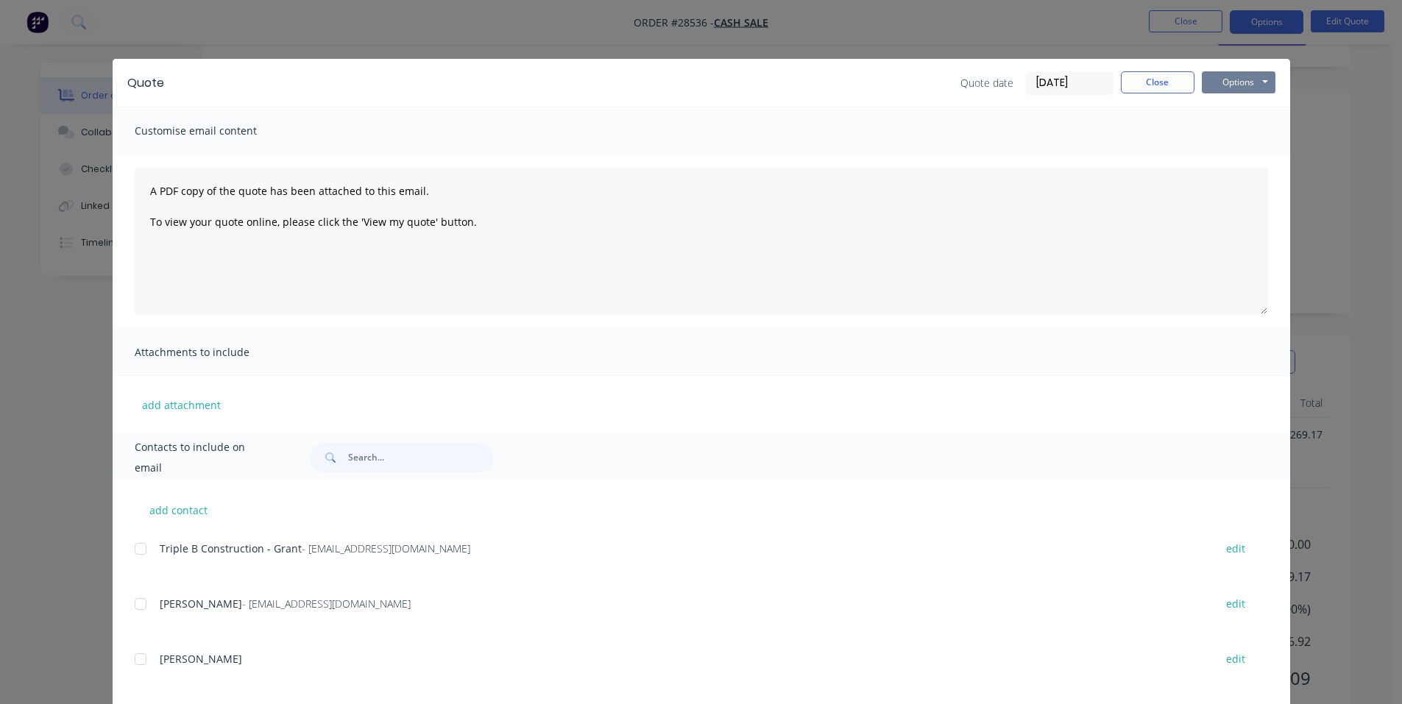
click at [1227, 89] on button "Options" at bounding box center [1239, 82] width 74 height 22
click at [1254, 112] on button "Preview" at bounding box center [1249, 108] width 94 height 24
